Goal: Transaction & Acquisition: Purchase product/service

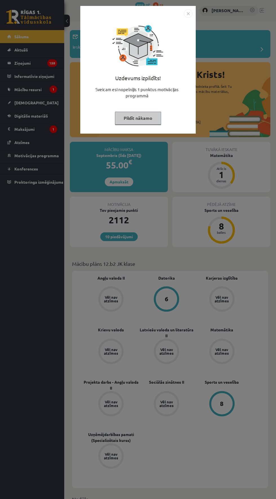
click at [136, 116] on button "Pildīt nākamo" at bounding box center [138, 118] width 46 height 13
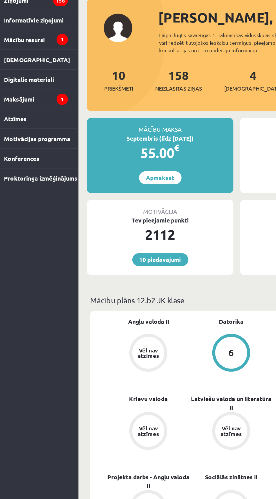
click at [130, 223] on div "2112" at bounding box center [119, 220] width 98 height 14
click at [124, 235] on link "10 piedāvājumi" at bounding box center [118, 236] width 37 height 9
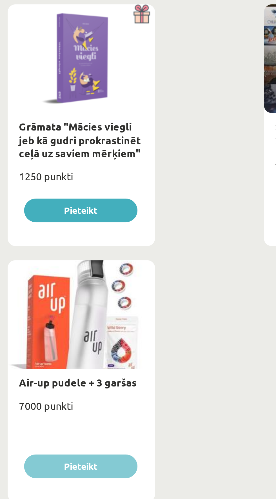
scroll to position [1123, 0]
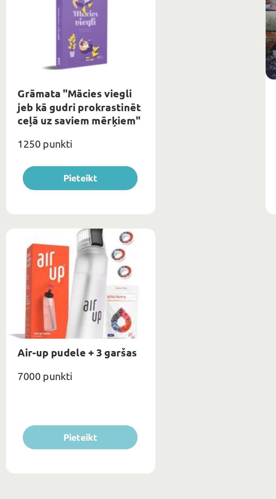
click at [125, 416] on div at bounding box center [106, 393] width 73 height 54
click at [125, 429] on link "Air-up pudele + 3 garšas" at bounding box center [104, 427] width 59 height 6
type input "*"
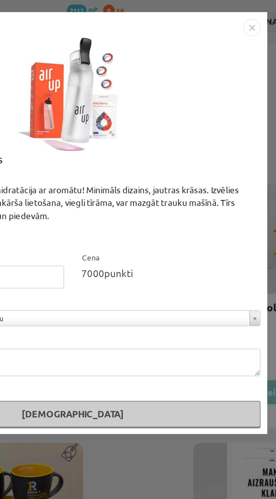
click at [225, 11] on img "Close" at bounding box center [225, 13] width 8 height 8
